Goal: Task Accomplishment & Management: Use online tool/utility

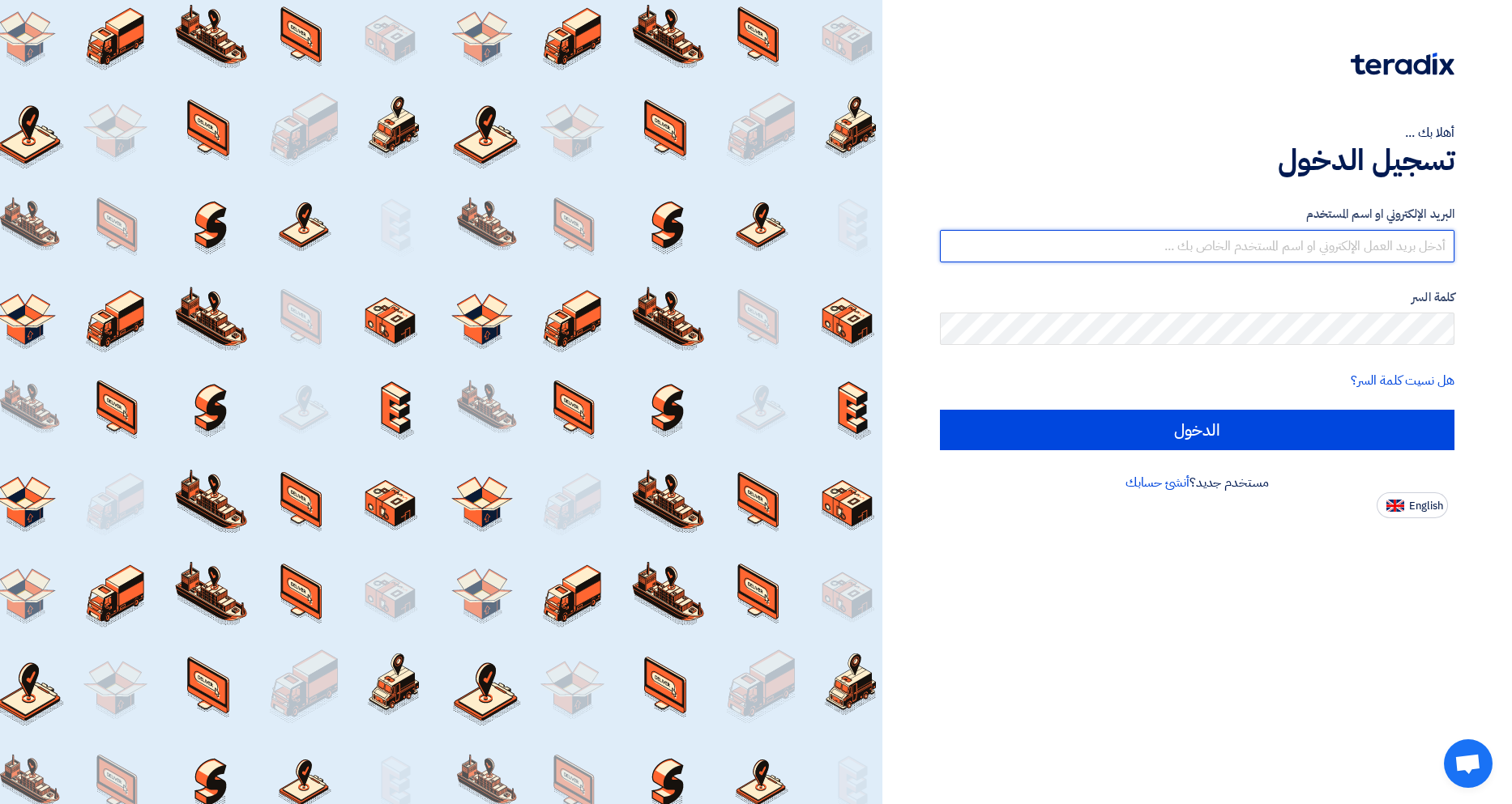
click at [1278, 251] on input "text" at bounding box center [1197, 246] width 515 height 32
click at [1279, 237] on input "text" at bounding box center [1197, 246] width 515 height 32
click at [1378, 243] on input "text" at bounding box center [1197, 246] width 515 height 32
click at [1380, 248] on input "text" at bounding box center [1197, 246] width 515 height 32
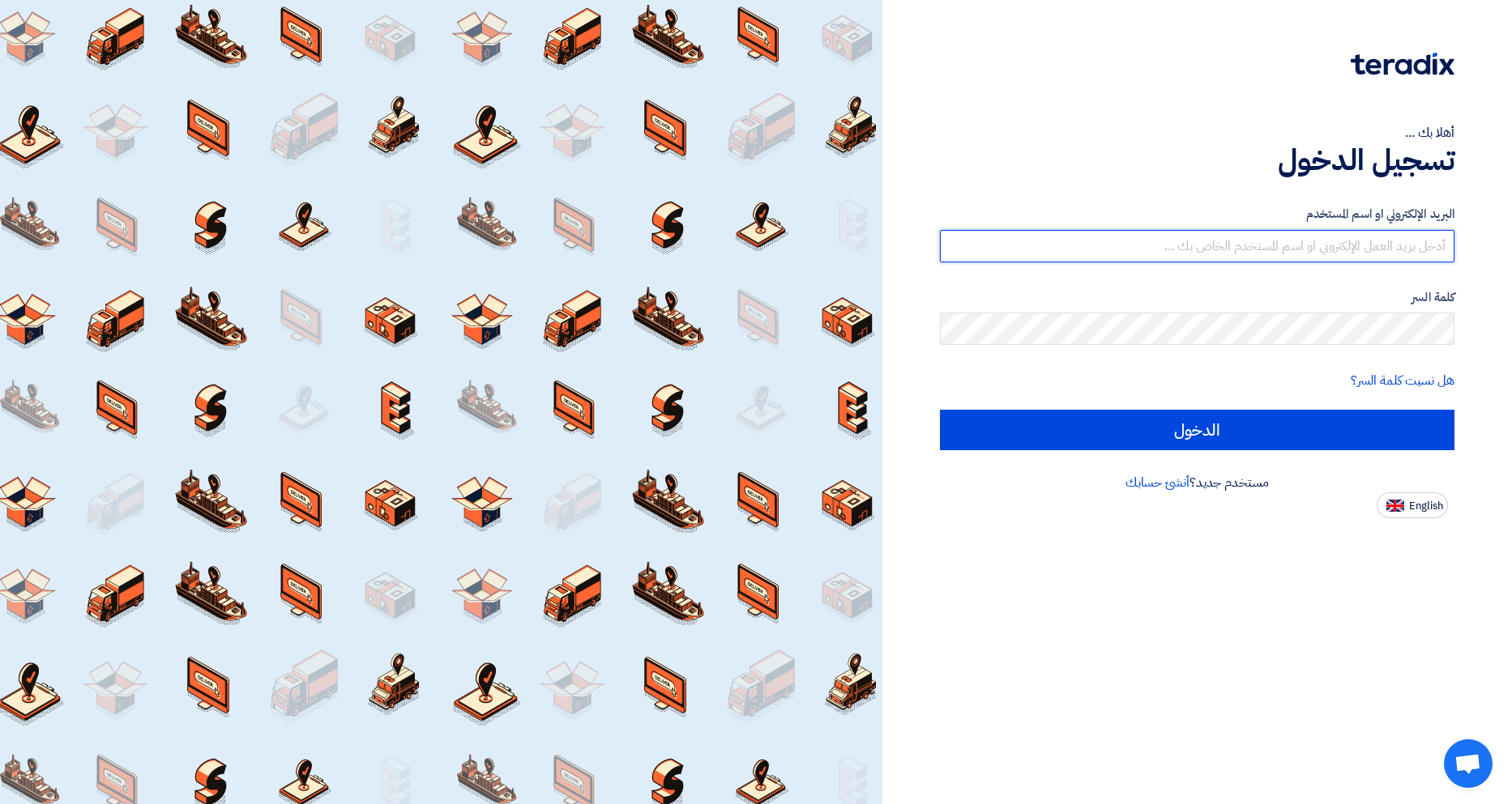
click at [1378, 248] on input "text" at bounding box center [1197, 246] width 515 height 32
type input "[EMAIL_ADDRESS][DOMAIN_NAME]"
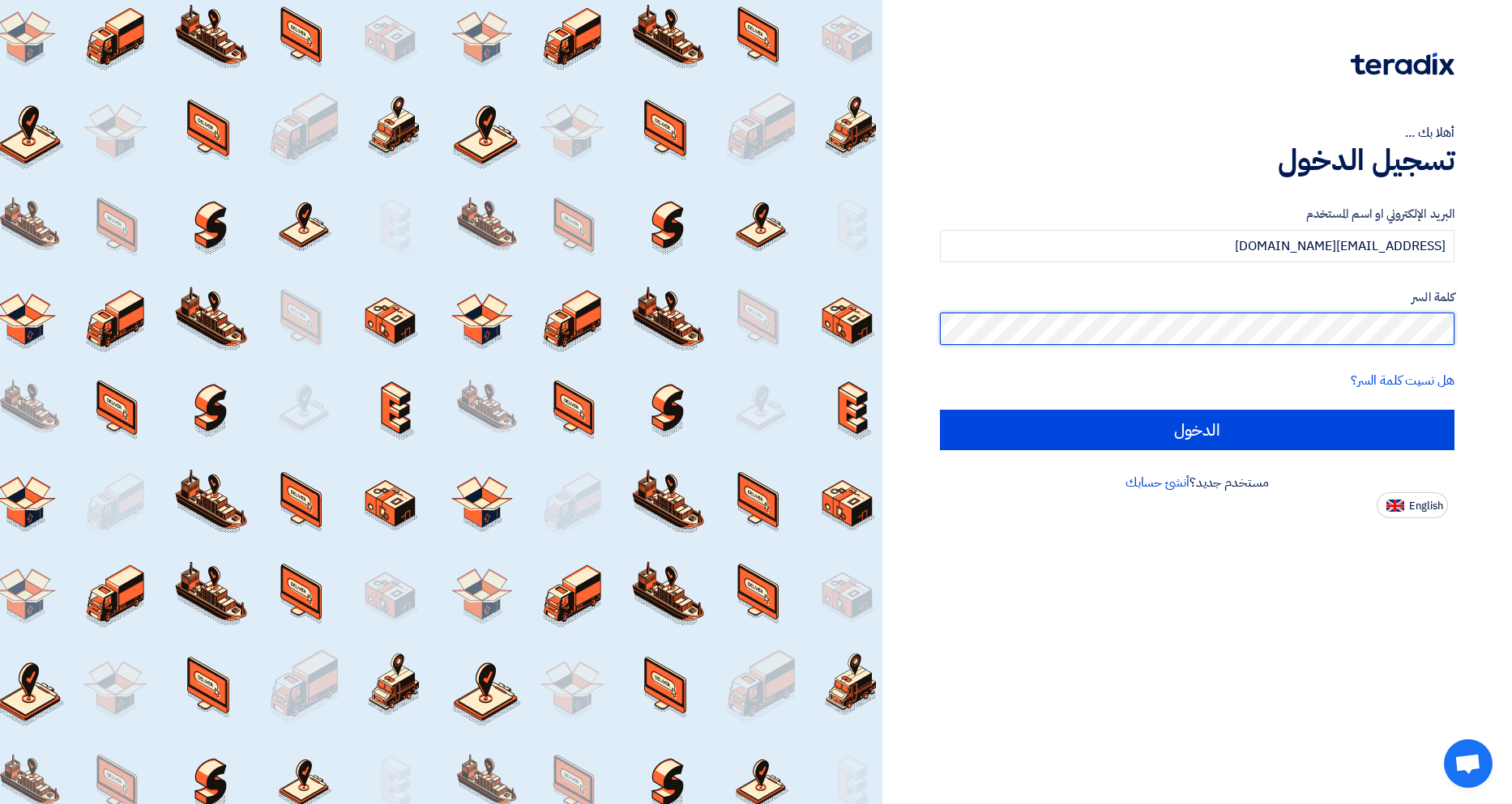
click at [940, 410] on input "الدخول" at bounding box center [1197, 430] width 515 height 41
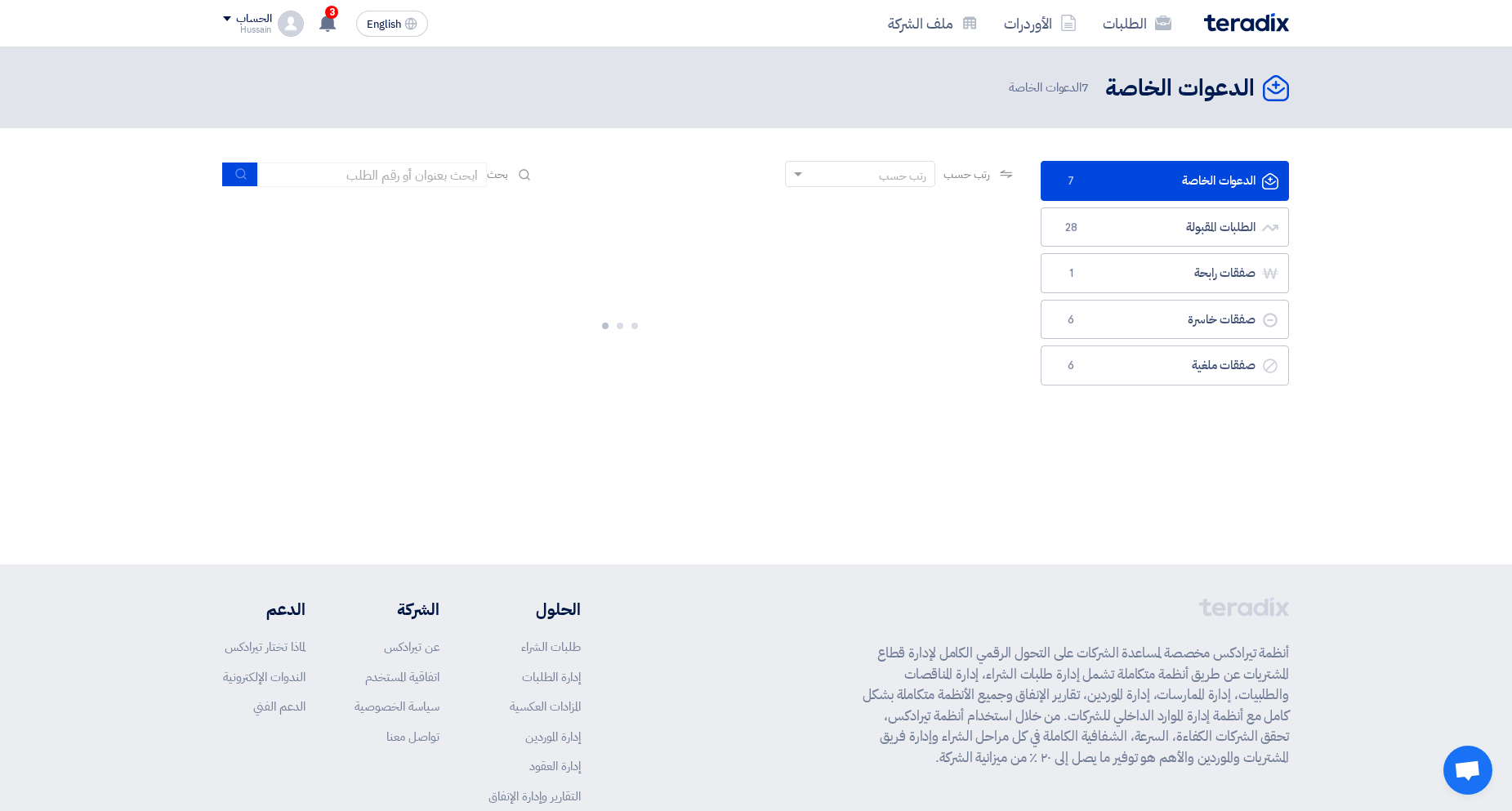
click at [1268, 434] on div "الدعوات الخاصة الدعوات الخاصة 7 الطلبات المقبولة الطلبات المقبولة 28 صفقات رابح…" at bounding box center [1165, 303] width 273 height 285
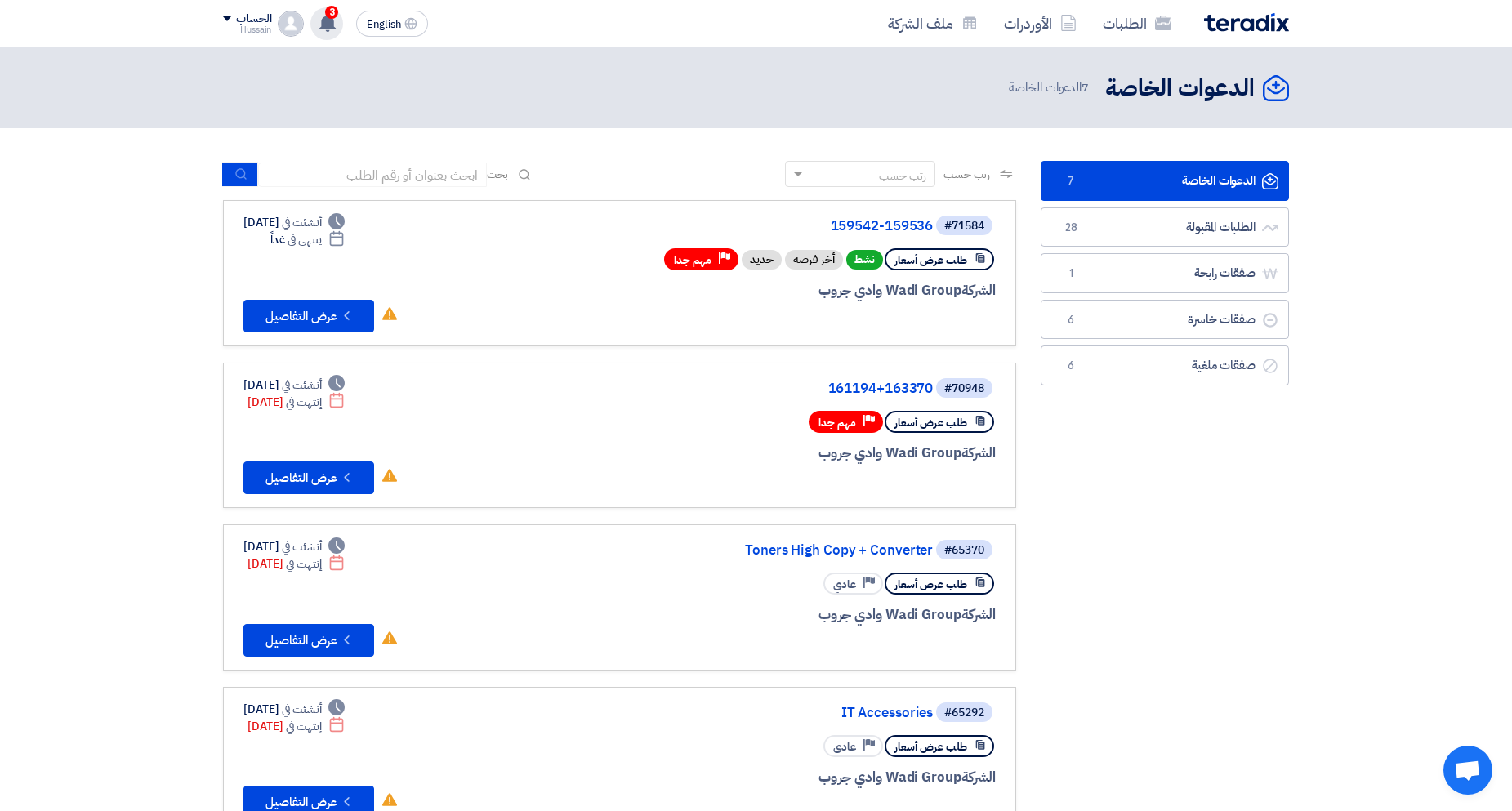
click at [325, 18] on use at bounding box center [327, 23] width 17 height 18
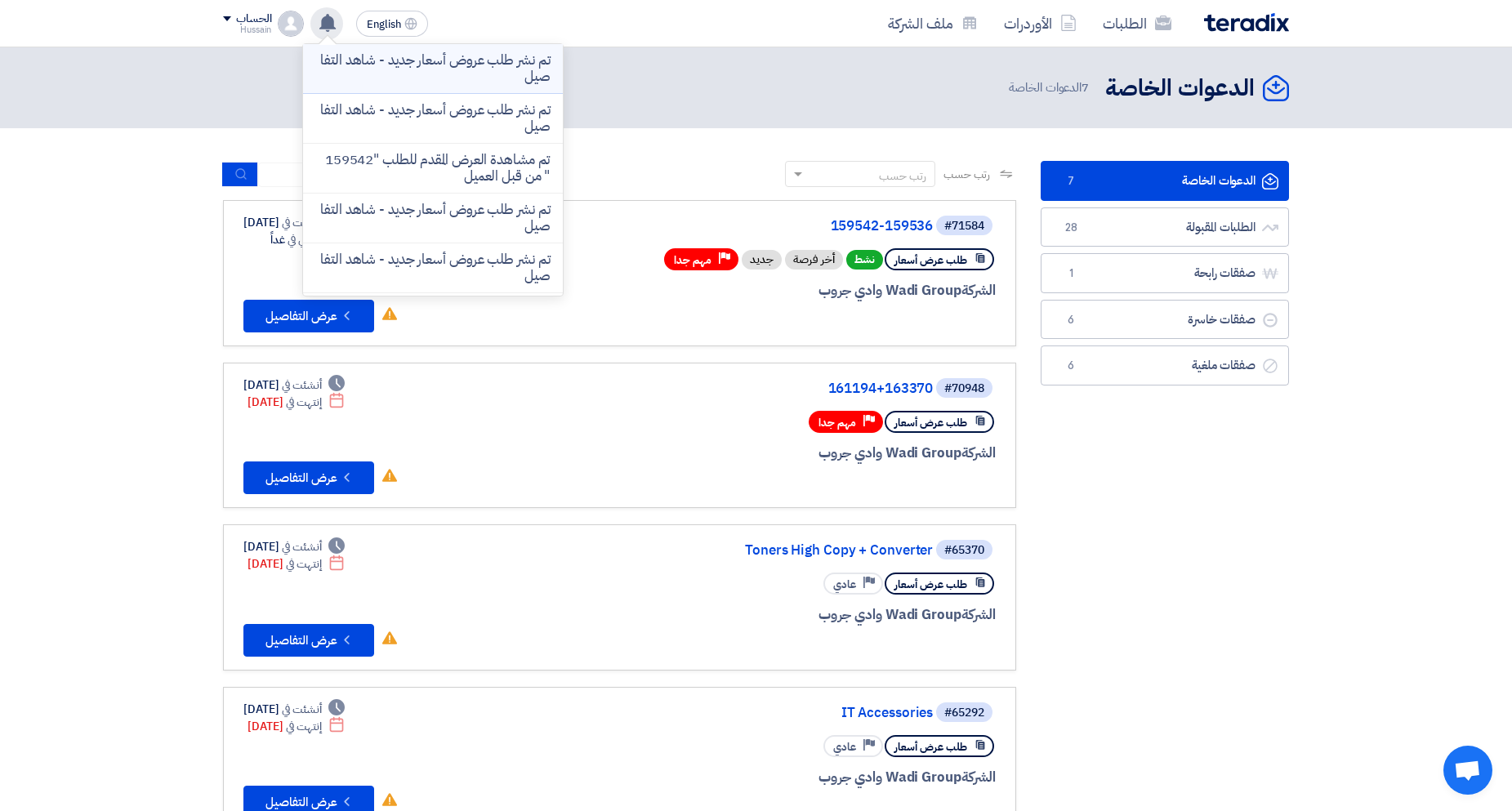
click at [403, 63] on p "تم نشر طلب عروض أسعار جديد - شاهد التفاصيل" at bounding box center [433, 68] width 234 height 32
